Goal: Check status: Check status

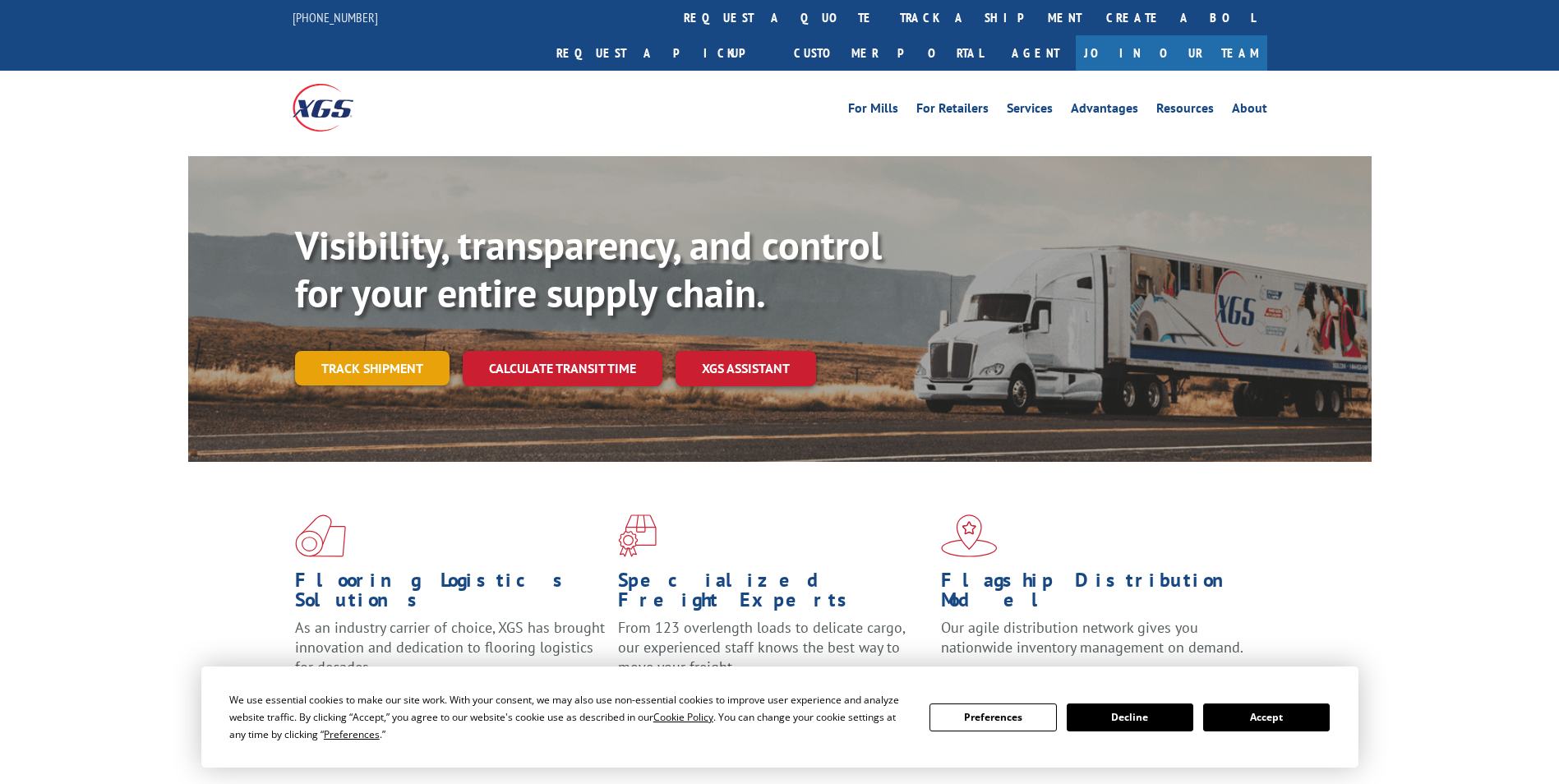
click at [381, 351] on link "Track shipment" at bounding box center [372, 368] width 155 height 34
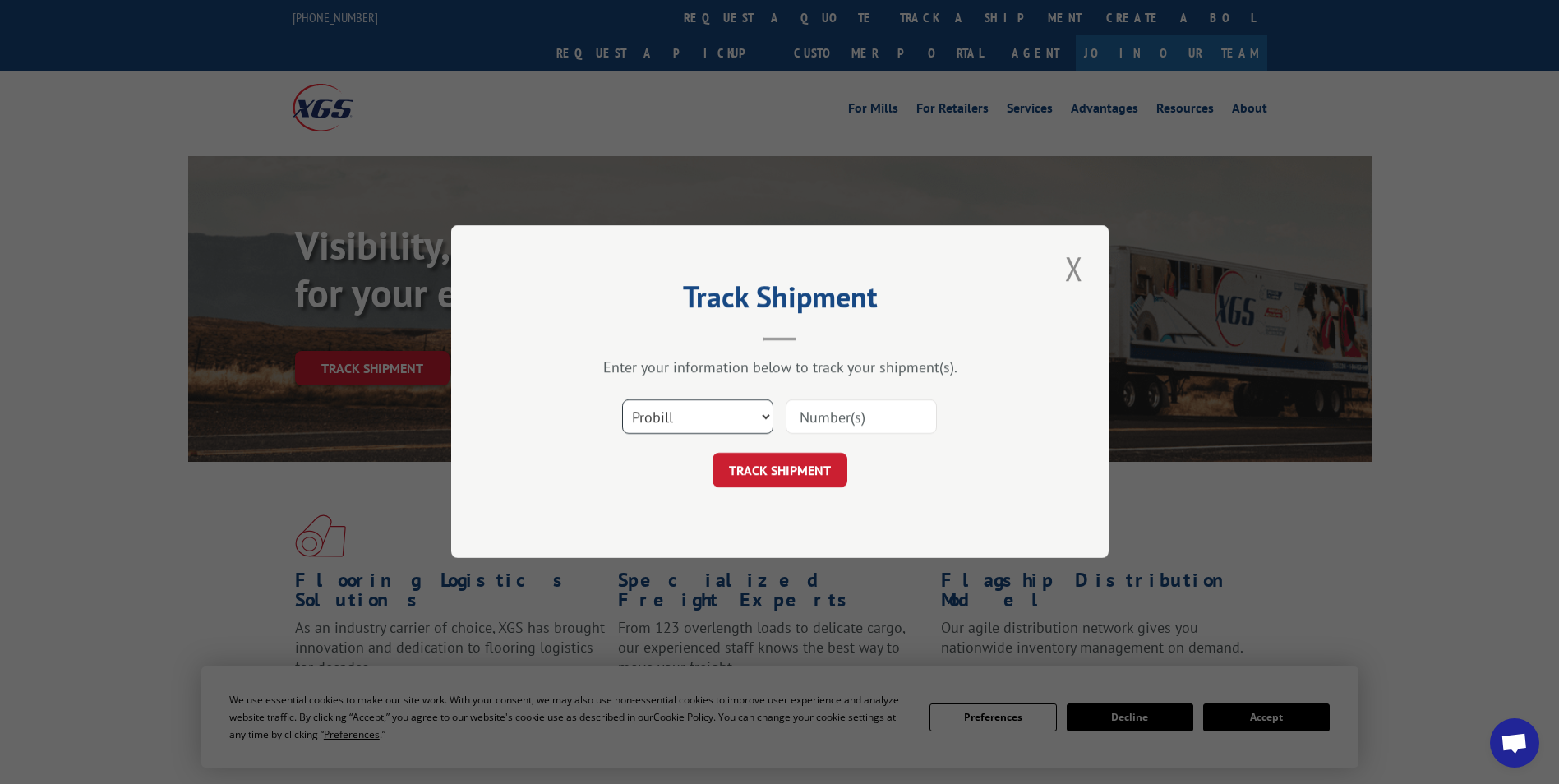
click at [716, 419] on select "Select category... Probill BOL PO" at bounding box center [697, 416] width 151 height 34
select select "bol"
click at [622, 400] on select "Select category... Probill BOL PO" at bounding box center [697, 416] width 151 height 34
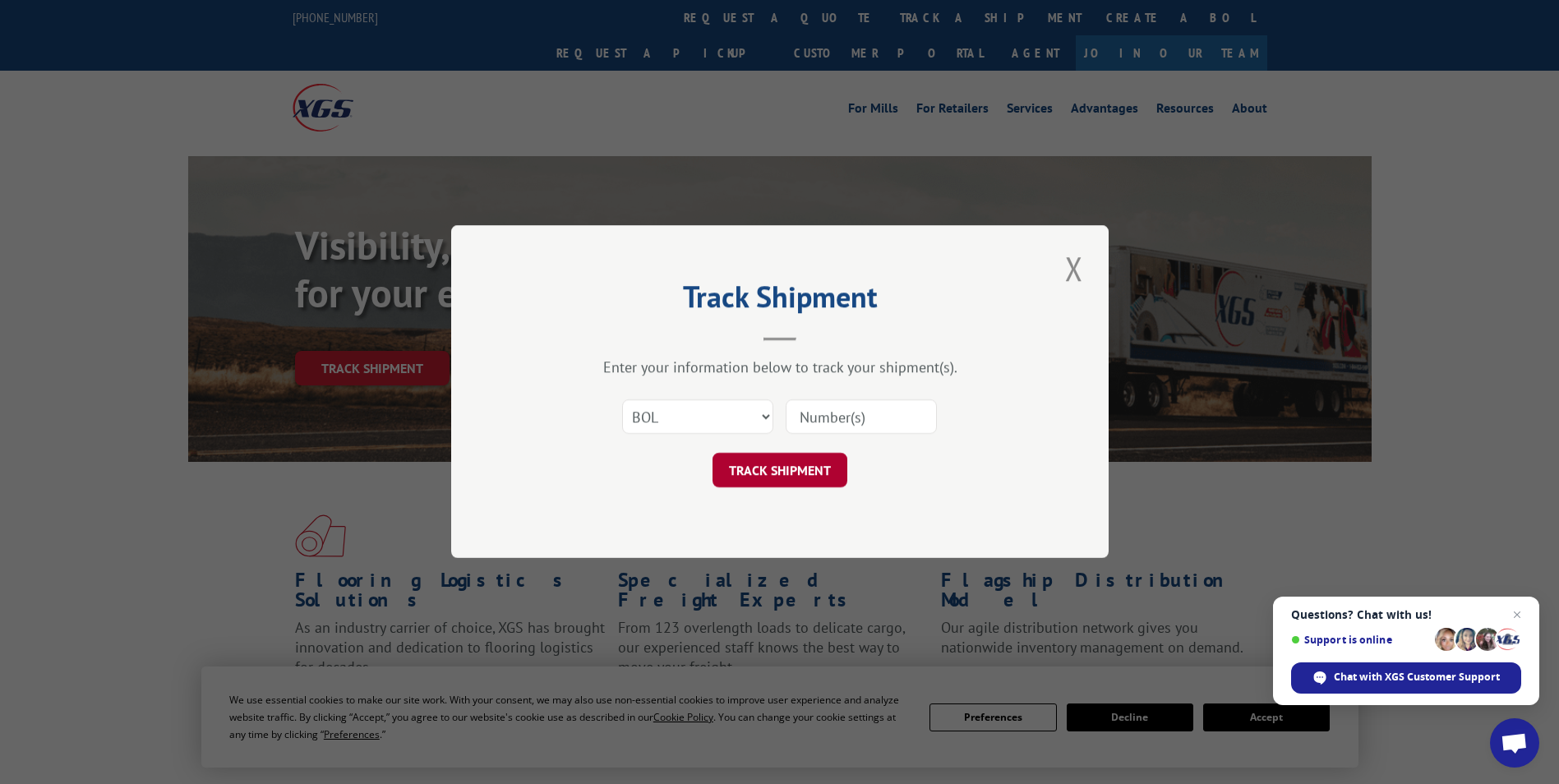
click at [784, 473] on button "TRACK SHIPMENT" at bounding box center [780, 470] width 135 height 34
click at [827, 409] on input at bounding box center [862, 416] width 151 height 34
paste input "5938630"
type input "5938630"
click at [786, 477] on button "TRACK SHIPMENT" at bounding box center [780, 470] width 135 height 34
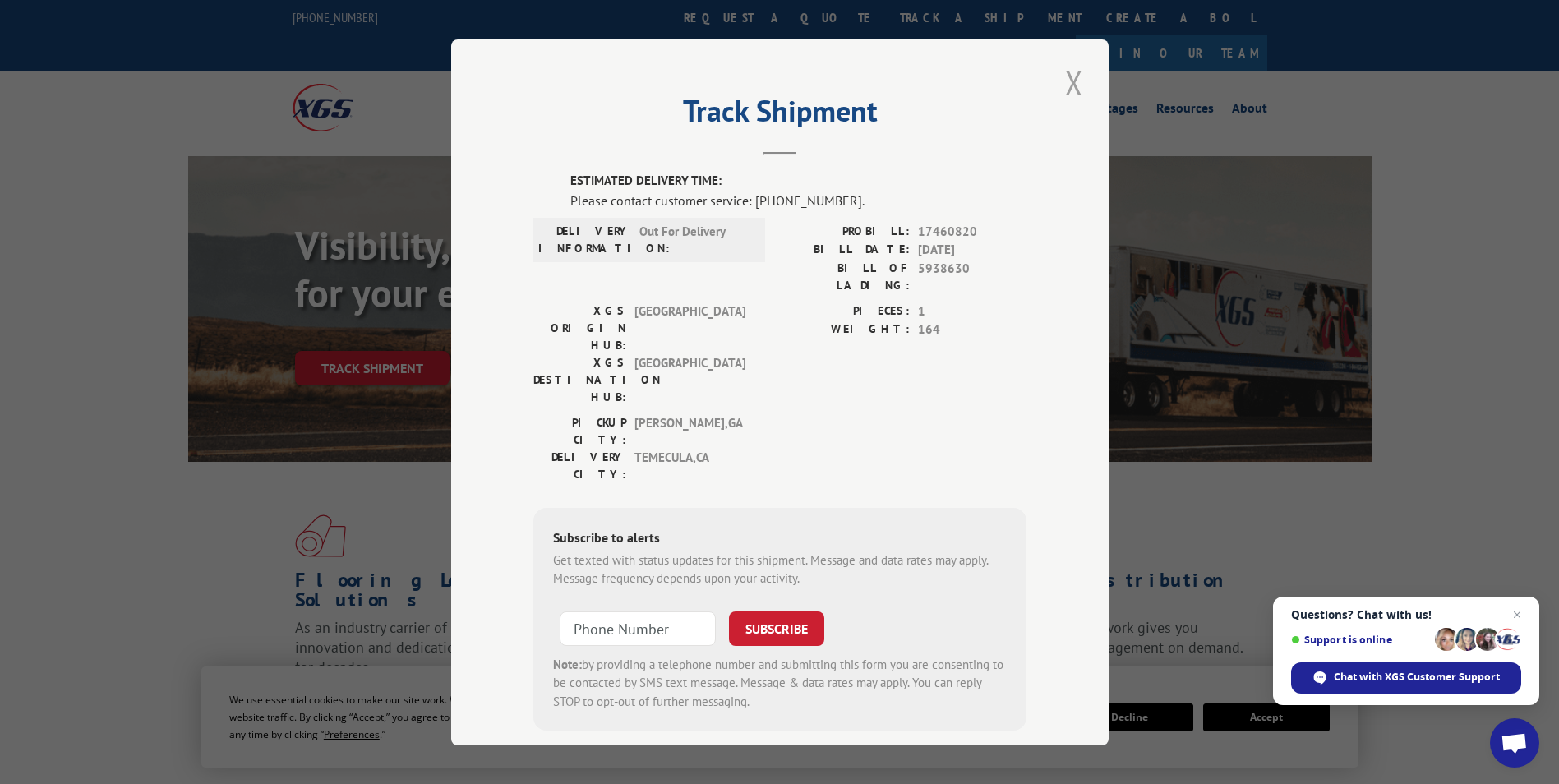
click at [1070, 86] on button "Close modal" at bounding box center [1073, 82] width 28 height 45
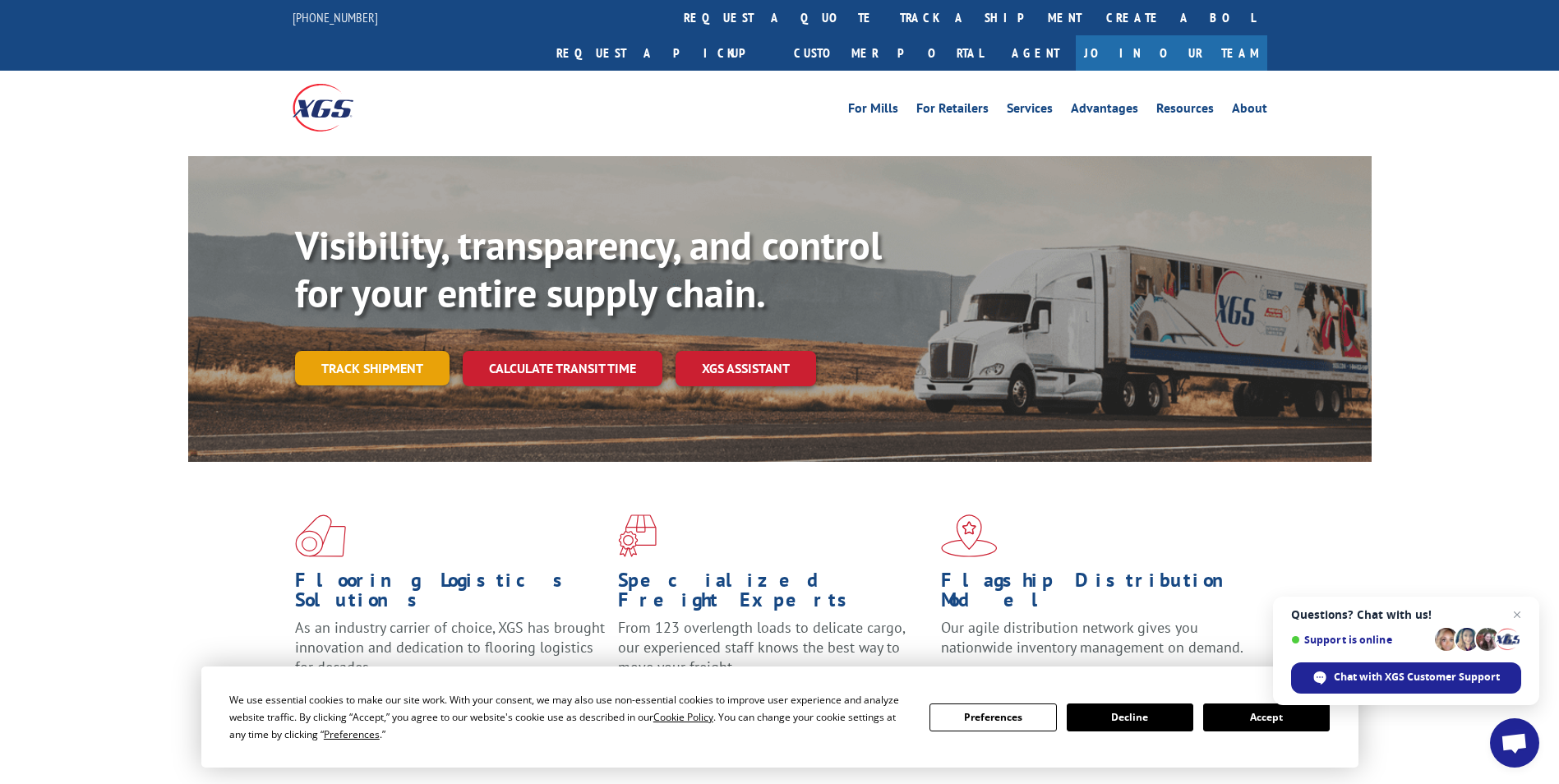
click at [385, 351] on link "Track shipment" at bounding box center [372, 368] width 155 height 34
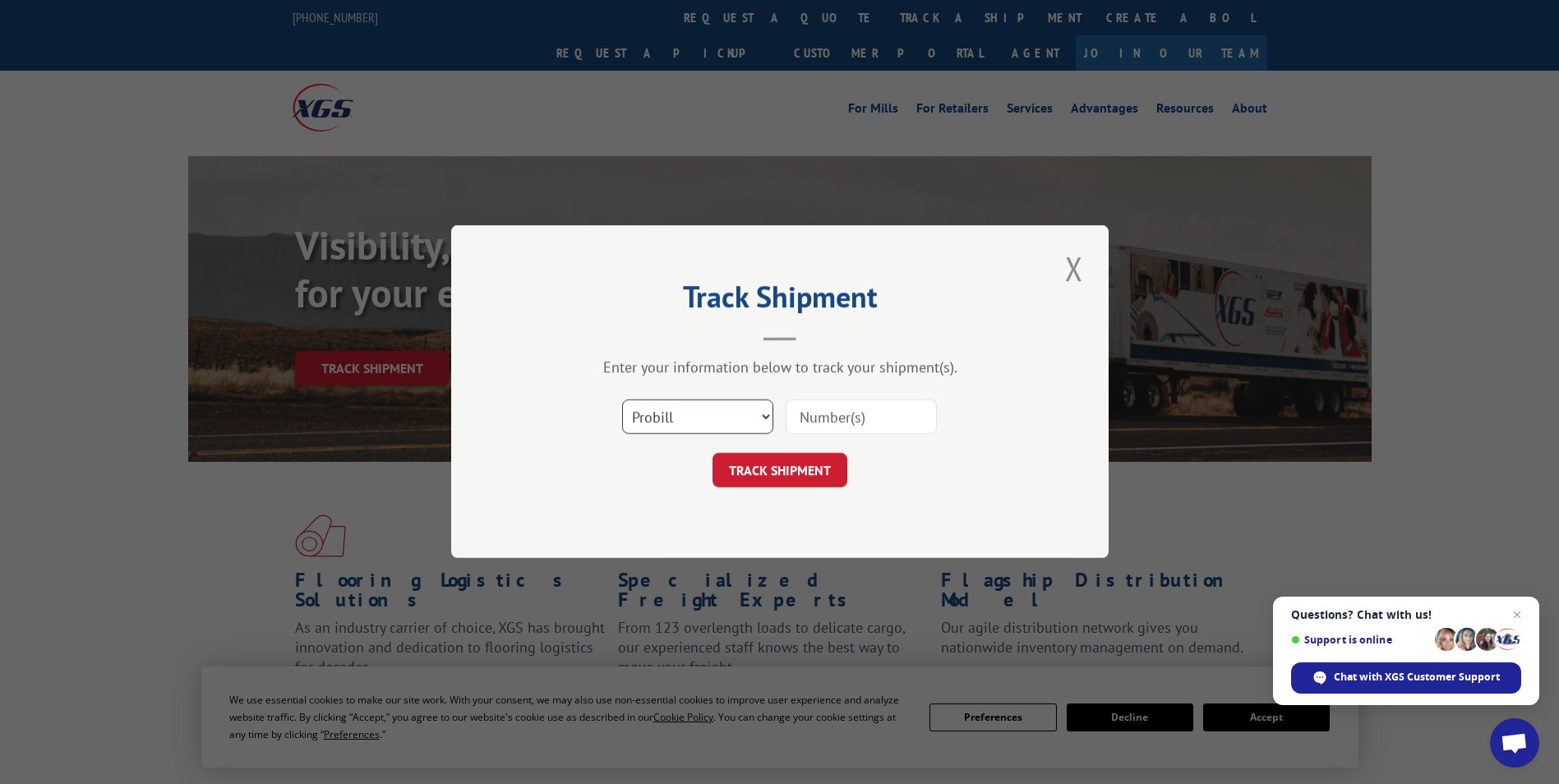
click at [707, 409] on select "Select category... Probill BOL PO" at bounding box center [697, 416] width 151 height 34
select select "bol"
click at [622, 400] on select "Select category... Probill BOL PO" at bounding box center [697, 416] width 151 height 34
click at [862, 415] on input at bounding box center [862, 416] width 151 height 34
paste input "5938630"
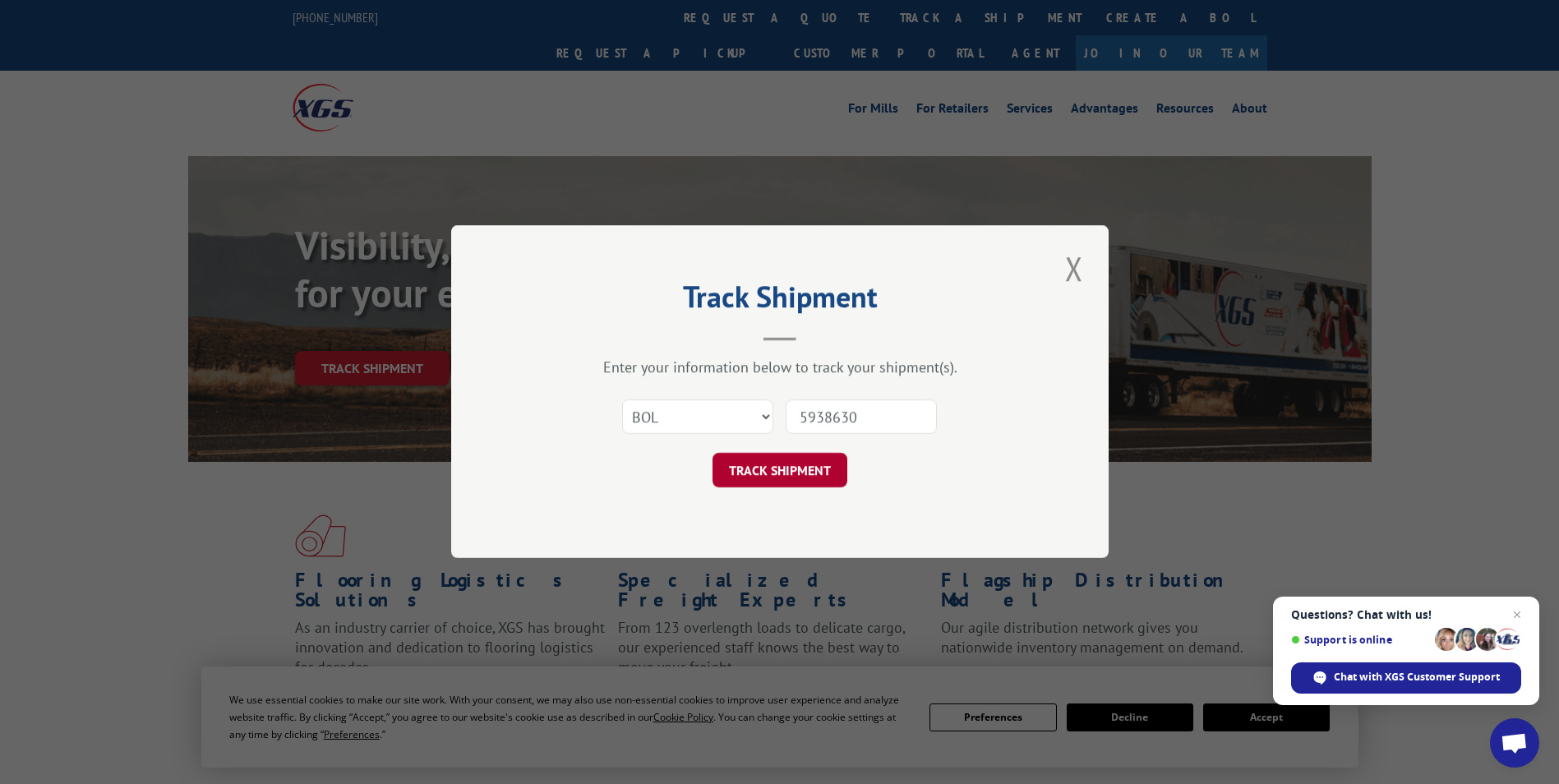
type input "5938630"
click at [778, 473] on button "TRACK SHIPMENT" at bounding box center [780, 470] width 135 height 34
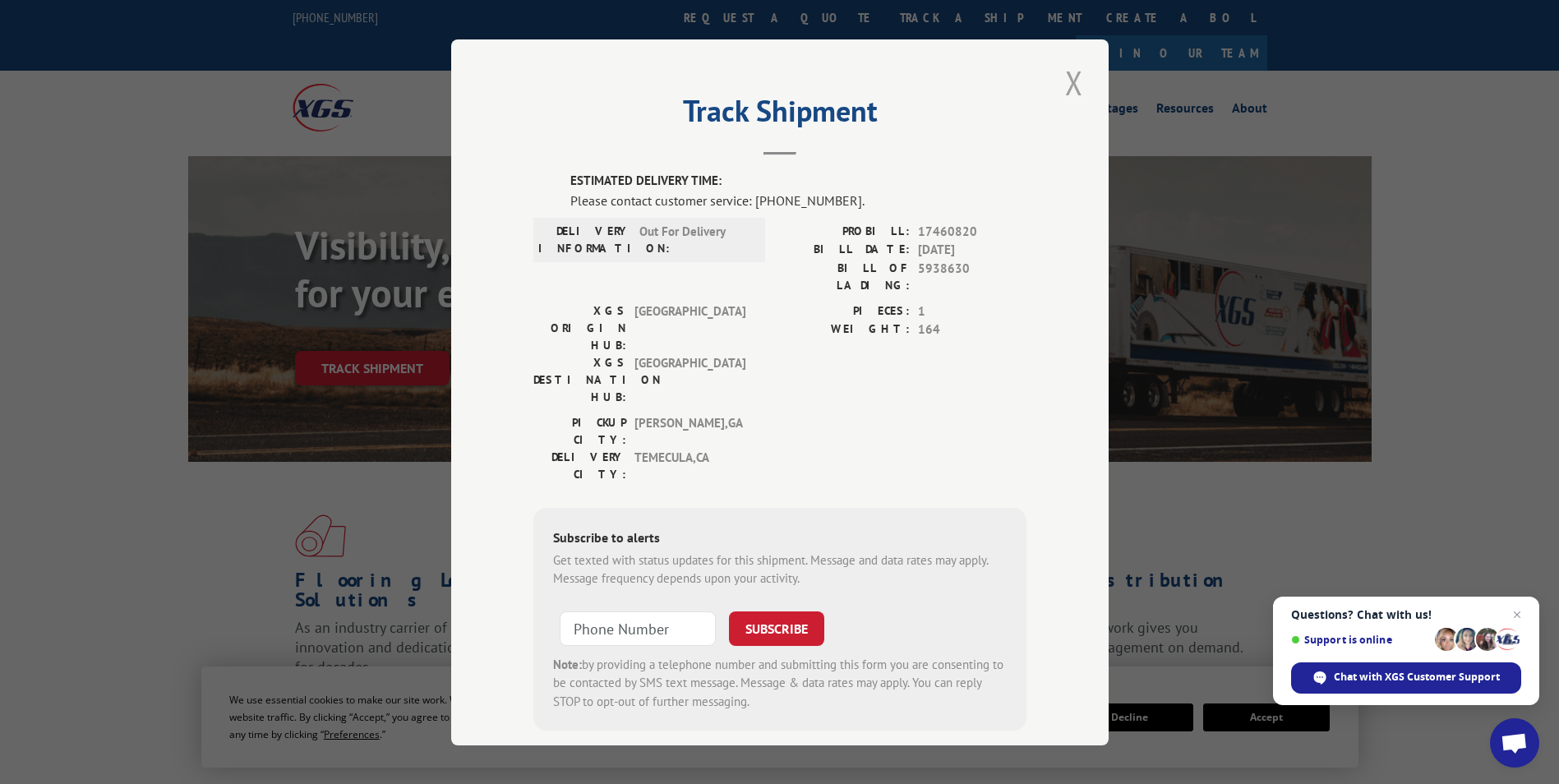
click at [1069, 85] on button "Close modal" at bounding box center [1073, 82] width 28 height 45
